Goal: Information Seeking & Learning: Check status

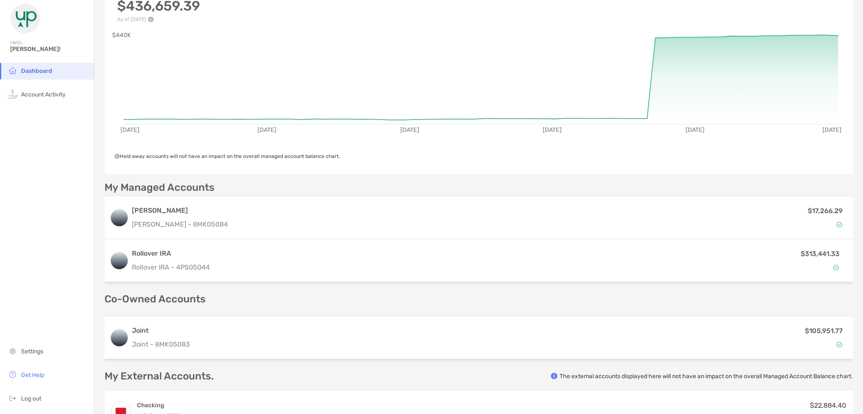
scroll to position [84, 0]
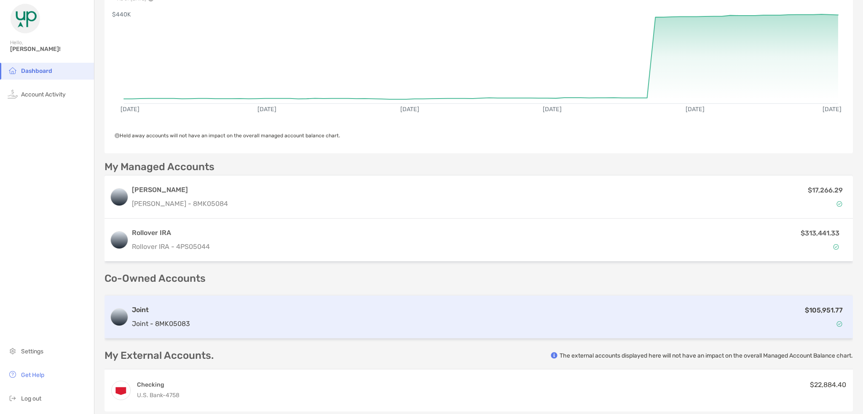
click at [201, 303] on div "Joint Joint - 8MK05083 $105,951.77" at bounding box center [479, 317] width 749 height 43
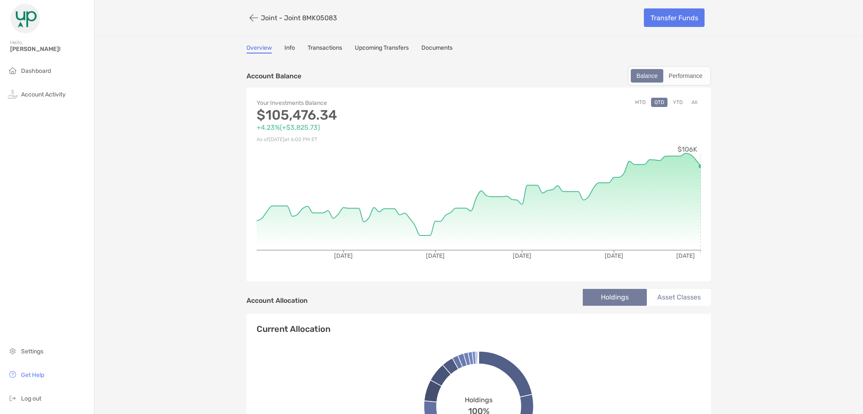
click at [674, 102] on button "YTD" at bounding box center [678, 102] width 16 height 9
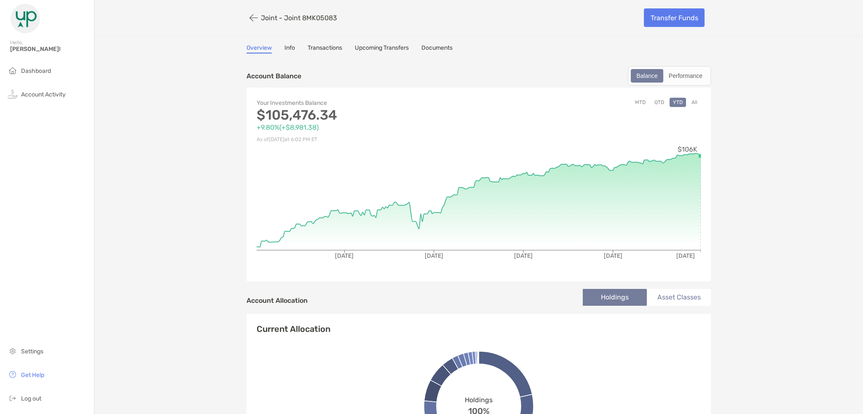
click at [691, 103] on button "All" at bounding box center [694, 102] width 13 height 9
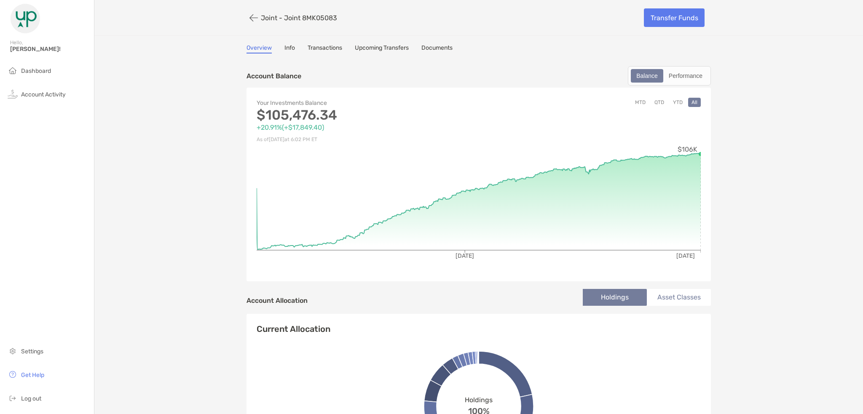
drag, startPoint x: 585, startPoint y: 199, endPoint x: 704, endPoint y: 204, distance: 119.0
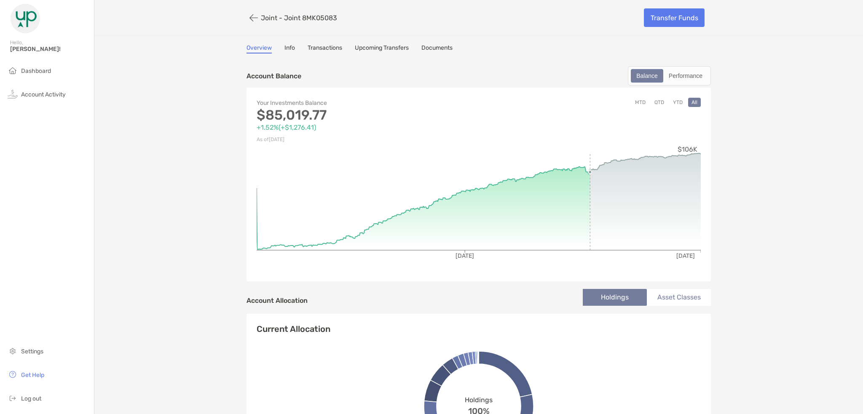
drag, startPoint x: 588, startPoint y: 210, endPoint x: 594, endPoint y: 173, distance: 37.1
click at [590, 178] on icon at bounding box center [645, 201] width 111 height 97
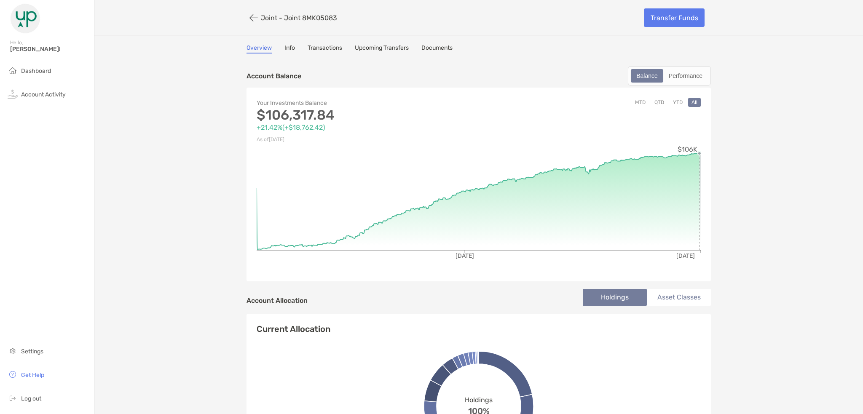
drag, startPoint x: 706, startPoint y: 228, endPoint x: 714, endPoint y: 228, distance: 8.0
click at [706, 228] on div "Your Investments Balance $105,476.34 +20.91% ( +$17,849.40 ) As of [DATE] 6:02 …" at bounding box center [479, 185] width 465 height 194
click at [247, 21] on button "button" at bounding box center [254, 18] width 14 height 16
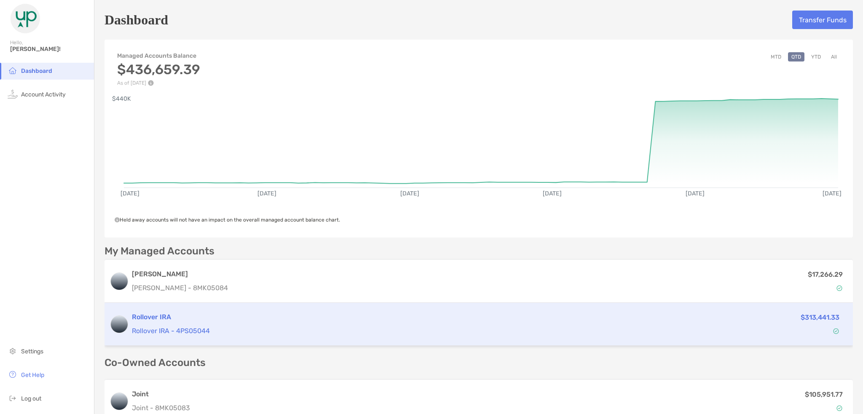
click at [750, 328] on div "$313,441.33" at bounding box center [765, 324] width 160 height 24
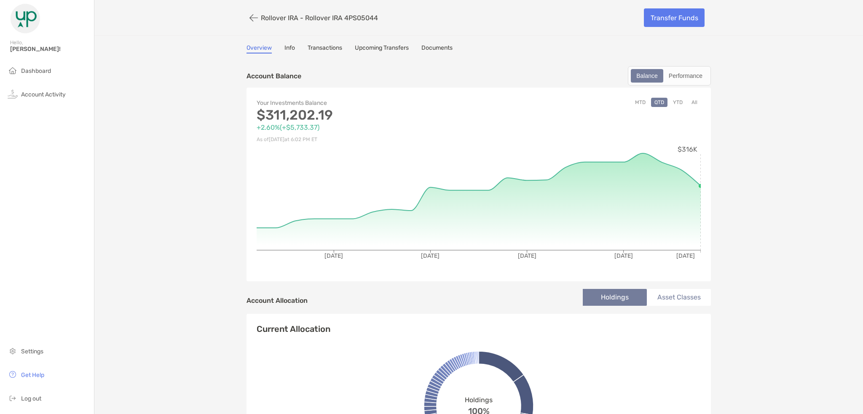
click at [690, 101] on button "All" at bounding box center [694, 102] width 13 height 9
